Goal: Transaction & Acquisition: Purchase product/service

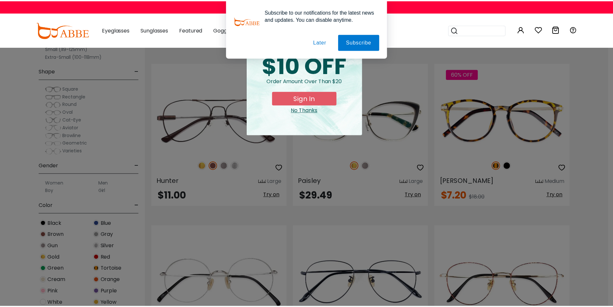
scroll to position [812, 0]
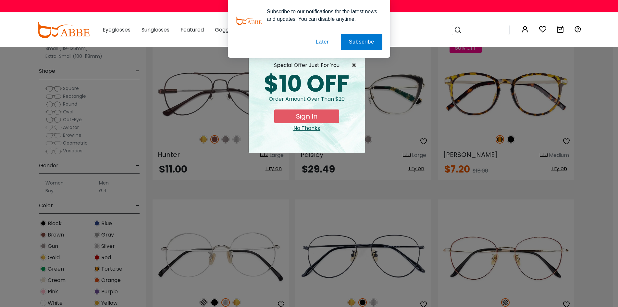
click at [354, 65] on span "×" at bounding box center [356, 65] width 8 height 8
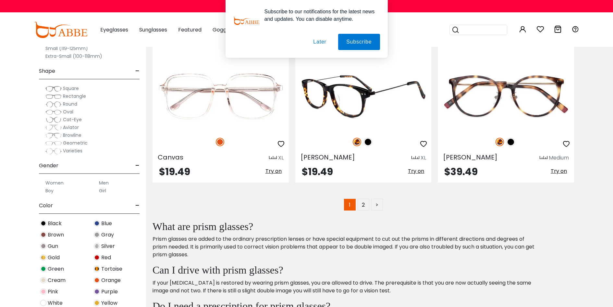
scroll to position [3312, 0]
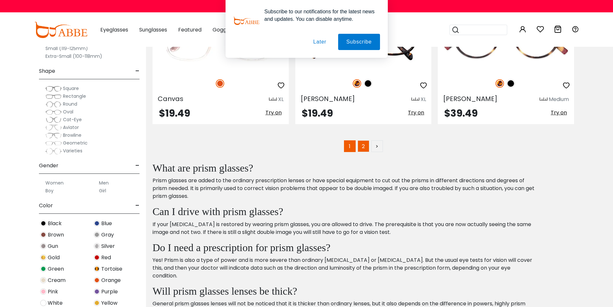
click at [363, 148] on link "2" at bounding box center [364, 146] width 12 height 12
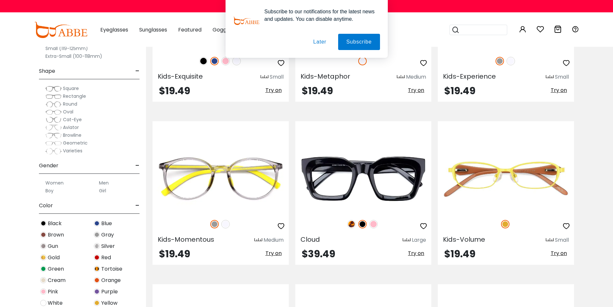
scroll to position [1364, 0]
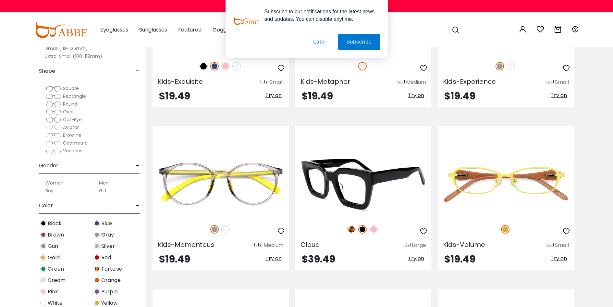
click at [353, 229] on img at bounding box center [351, 229] width 8 height 8
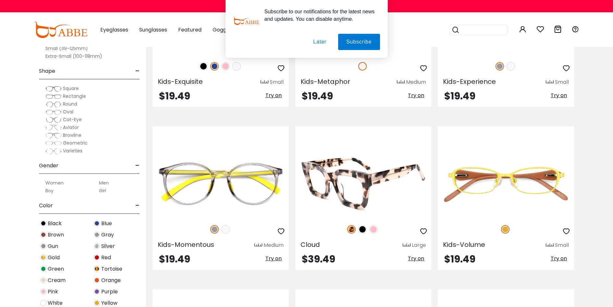
click at [375, 230] on img at bounding box center [373, 229] width 8 height 8
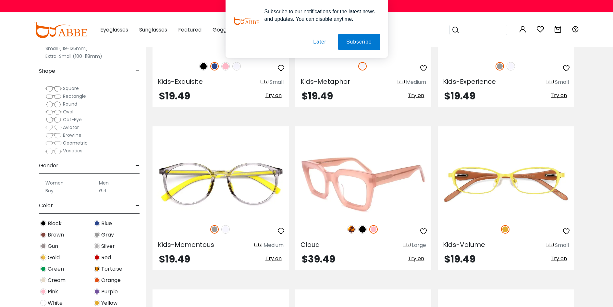
click at [363, 231] on img at bounding box center [362, 229] width 8 height 8
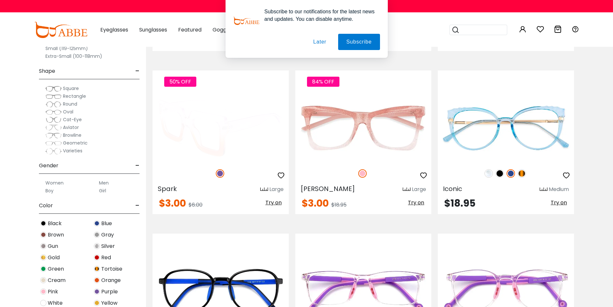
scroll to position [877, 0]
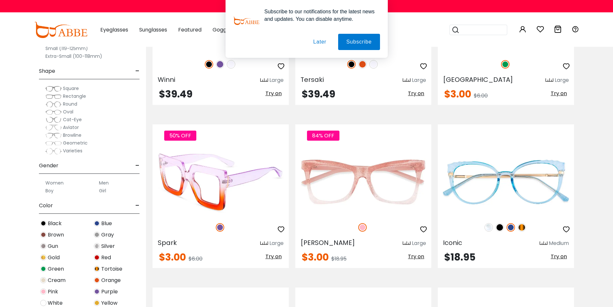
click at [219, 227] on img at bounding box center [220, 227] width 8 height 8
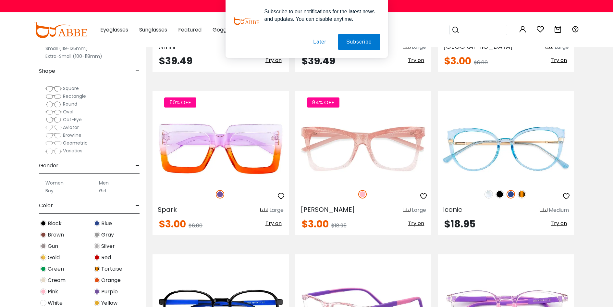
scroll to position [909, 0]
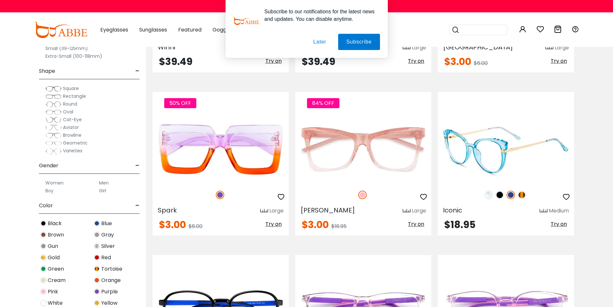
click at [500, 197] on img at bounding box center [500, 195] width 8 height 8
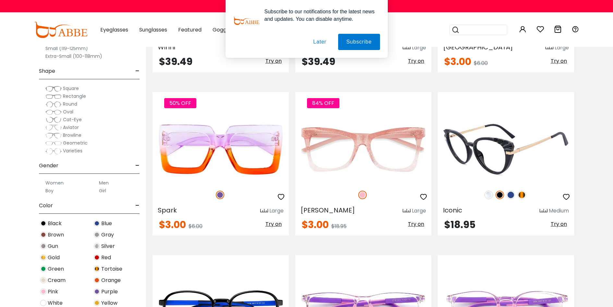
click at [511, 197] on img at bounding box center [511, 195] width 8 height 8
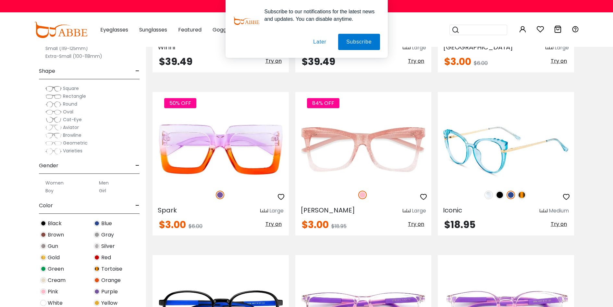
click at [524, 196] on img at bounding box center [522, 195] width 8 height 8
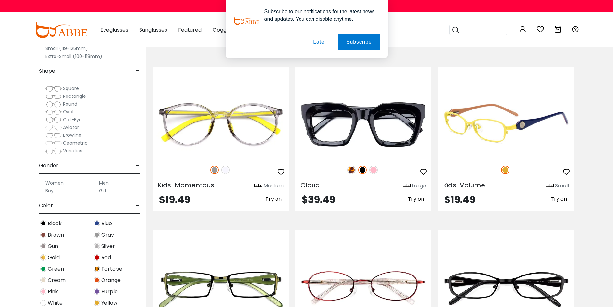
scroll to position [1429, 0]
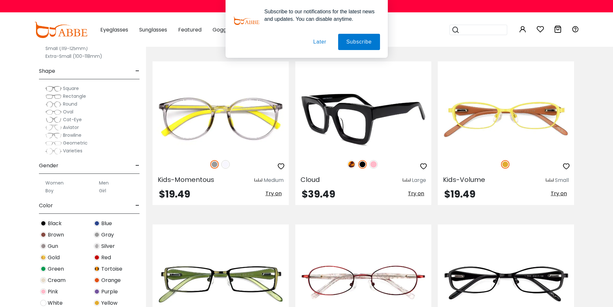
click at [353, 165] on img at bounding box center [351, 164] width 8 height 8
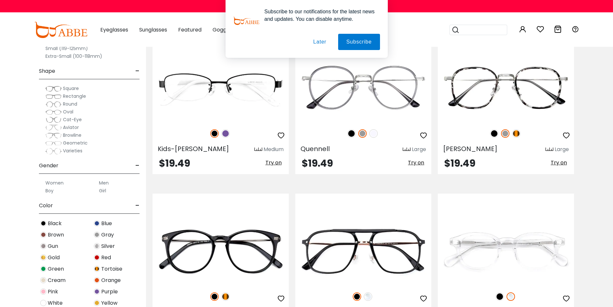
scroll to position [2045, 0]
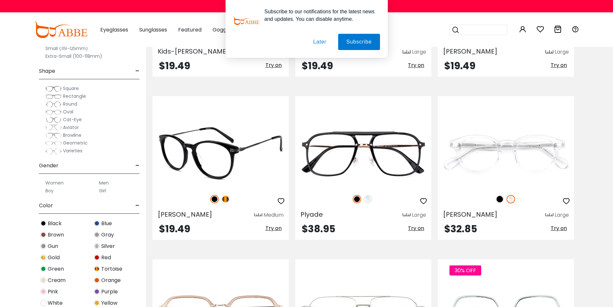
click at [225, 198] on img at bounding box center [225, 199] width 8 height 8
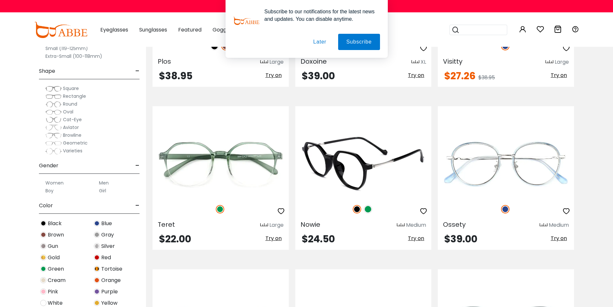
scroll to position [2370, 0]
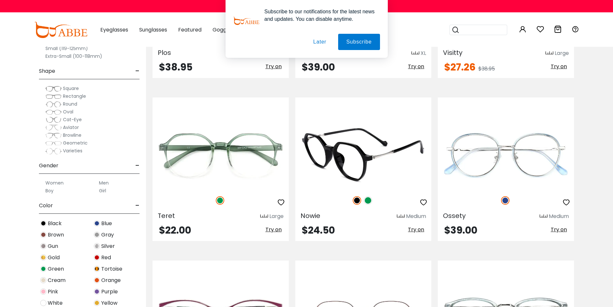
click at [368, 201] on img at bounding box center [368, 200] width 8 height 8
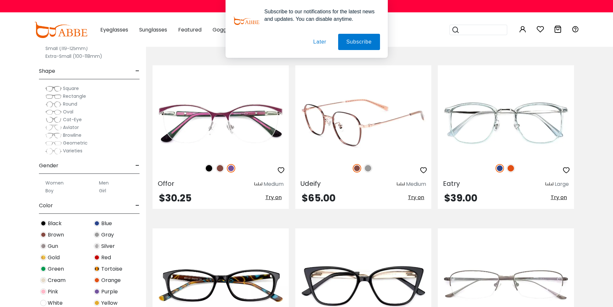
scroll to position [2630, 0]
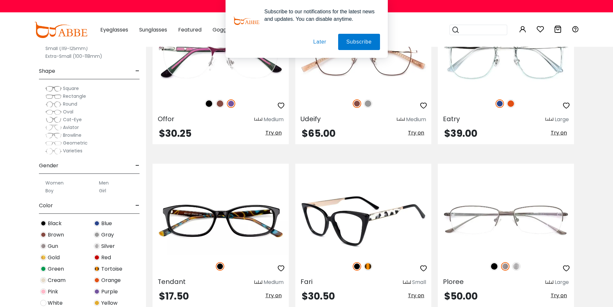
click at [368, 265] on img at bounding box center [368, 266] width 8 height 8
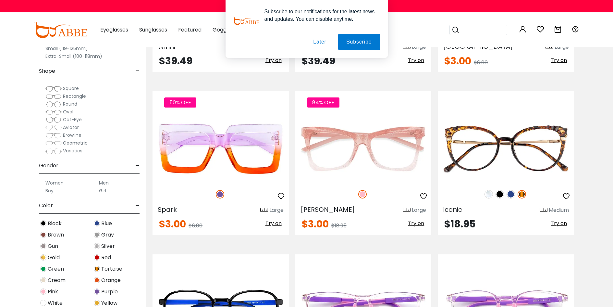
scroll to position [877, 0]
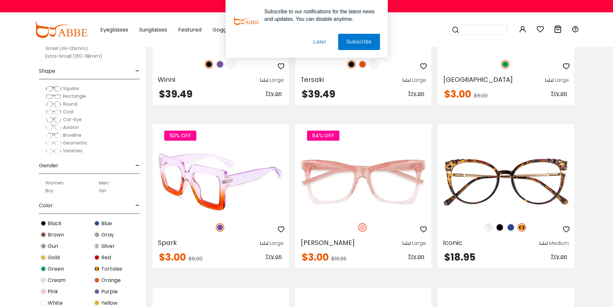
click at [221, 203] on img at bounding box center [221, 182] width 136 height 68
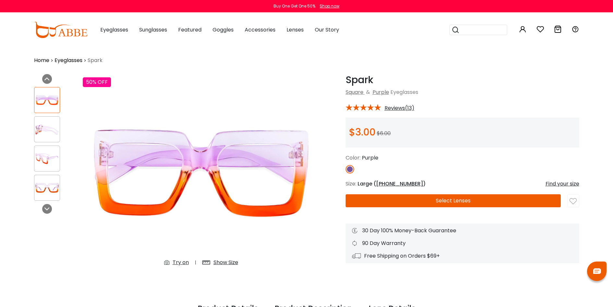
click at [404, 199] on button "Select Lenses" at bounding box center [453, 200] width 215 height 13
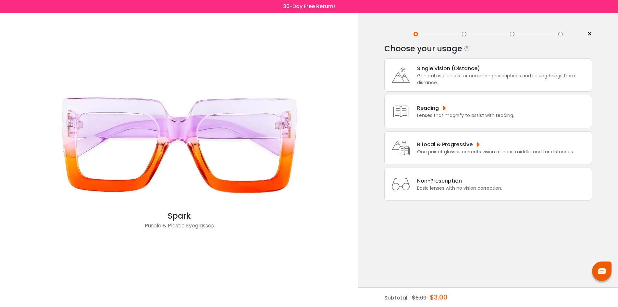
click at [437, 151] on div "One pair of glasses corrects vision at near, middle, and far distances." at bounding box center [495, 151] width 157 height 7
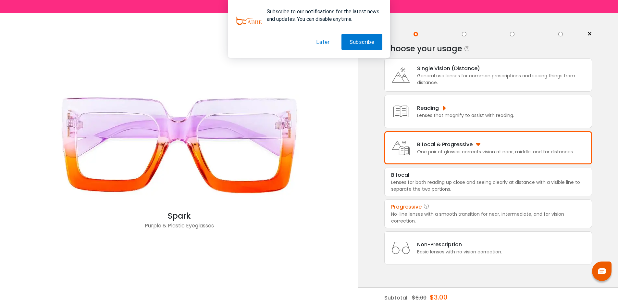
click at [444, 211] on div "No-line lenses with a smooth transition for near, intermediate, and far vision …" at bounding box center [488, 218] width 194 height 14
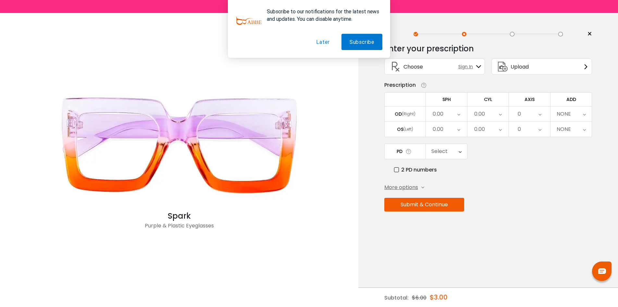
click at [323, 43] on button "Later" at bounding box center [323, 42] width 30 height 16
